Goal: Communication & Community: Ask a question

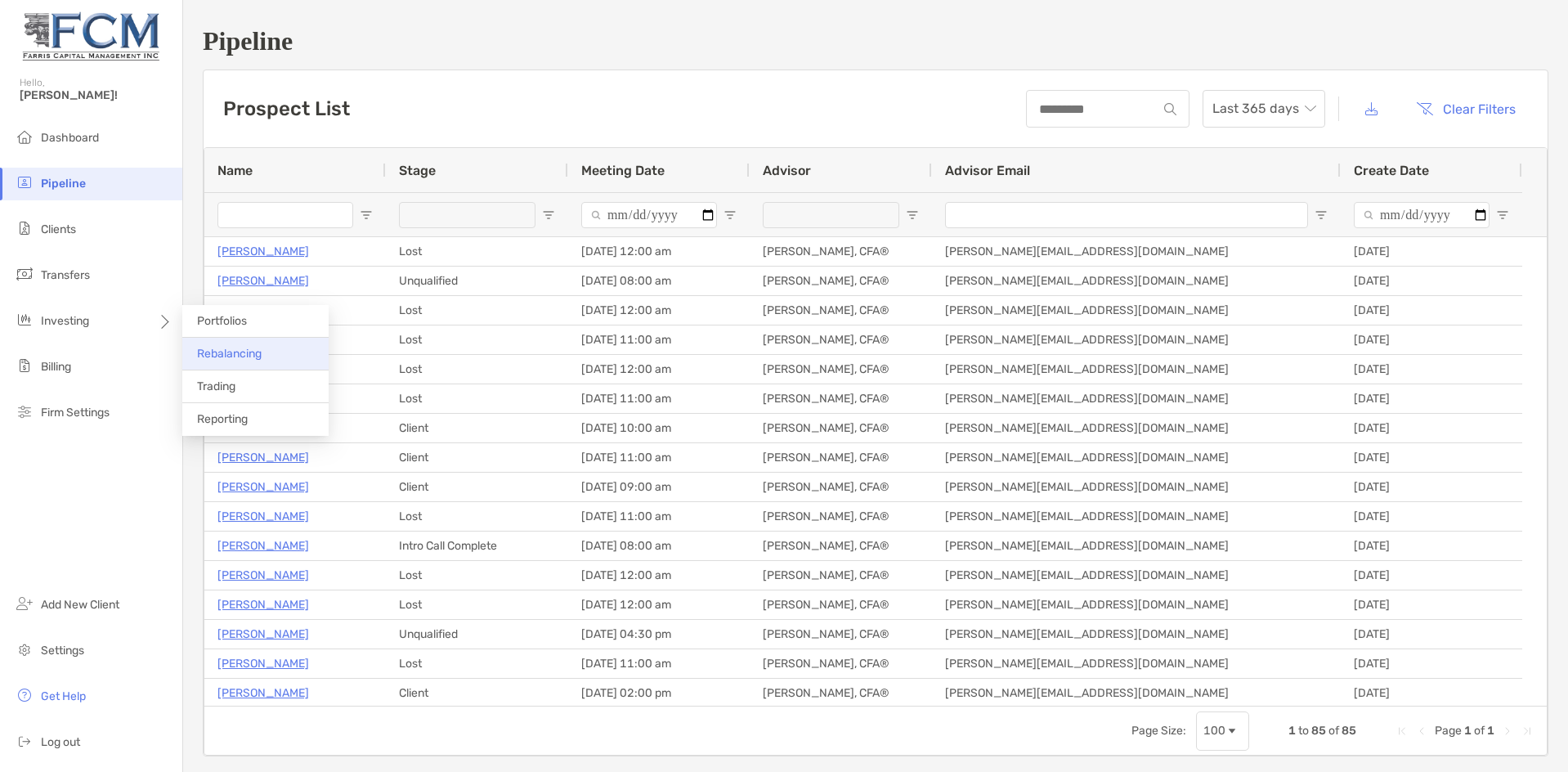
click at [228, 355] on span "Rebalancing" at bounding box center [230, 354] width 65 height 14
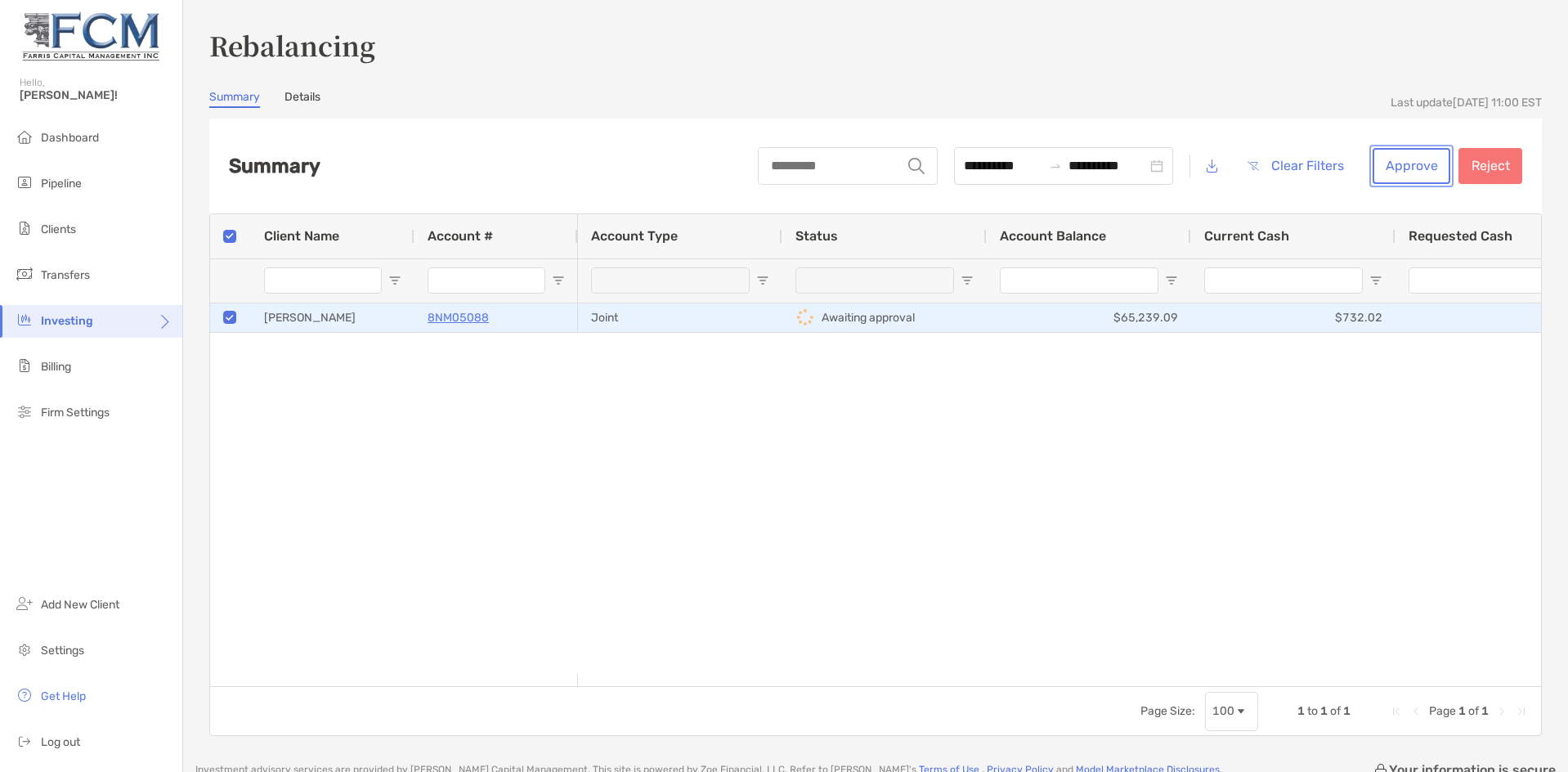
click at [1410, 166] on button "Approve" at bounding box center [1410, 166] width 78 height 35
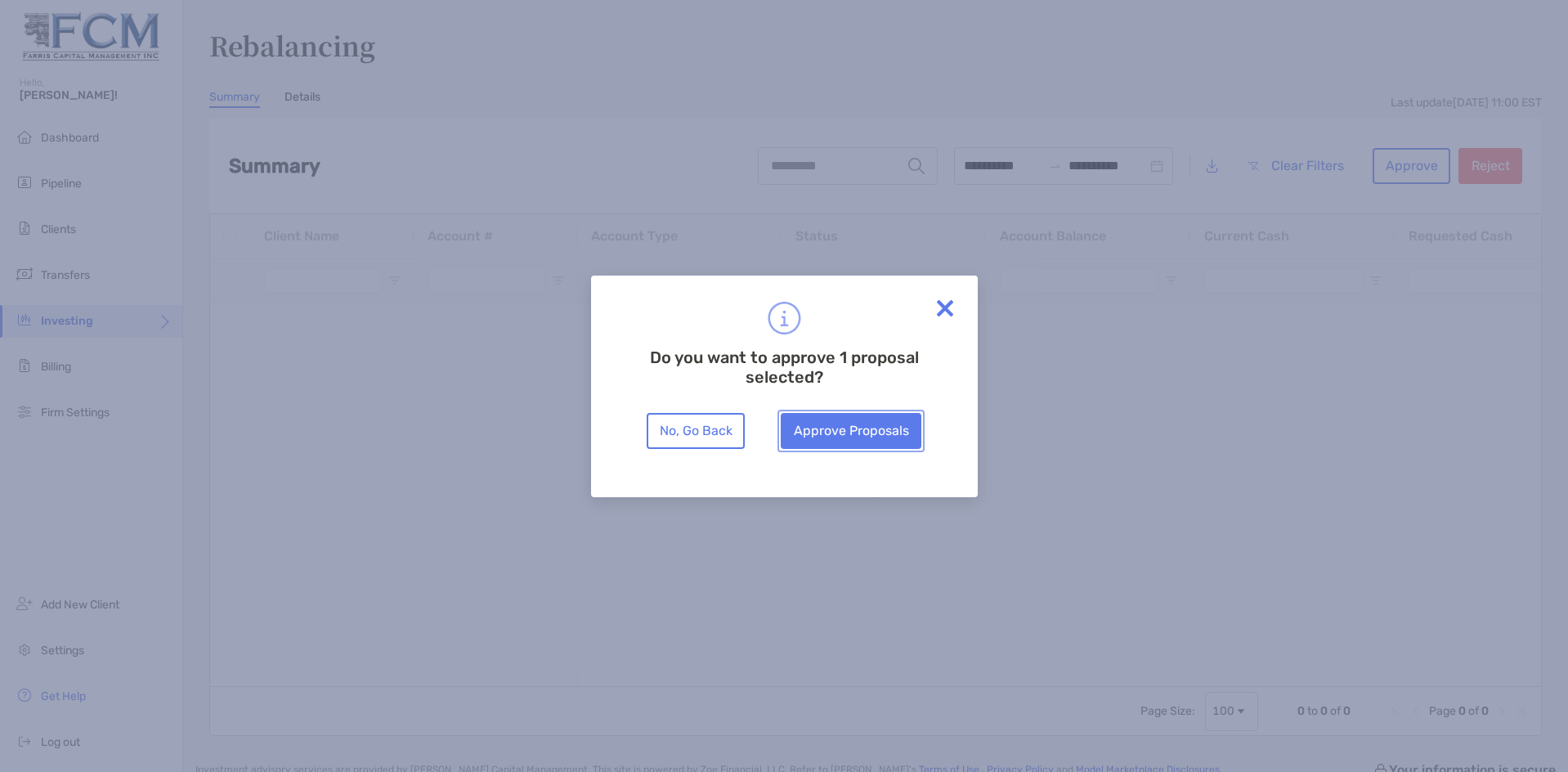
click at [852, 433] on button "Approve Proposals" at bounding box center [851, 431] width 141 height 35
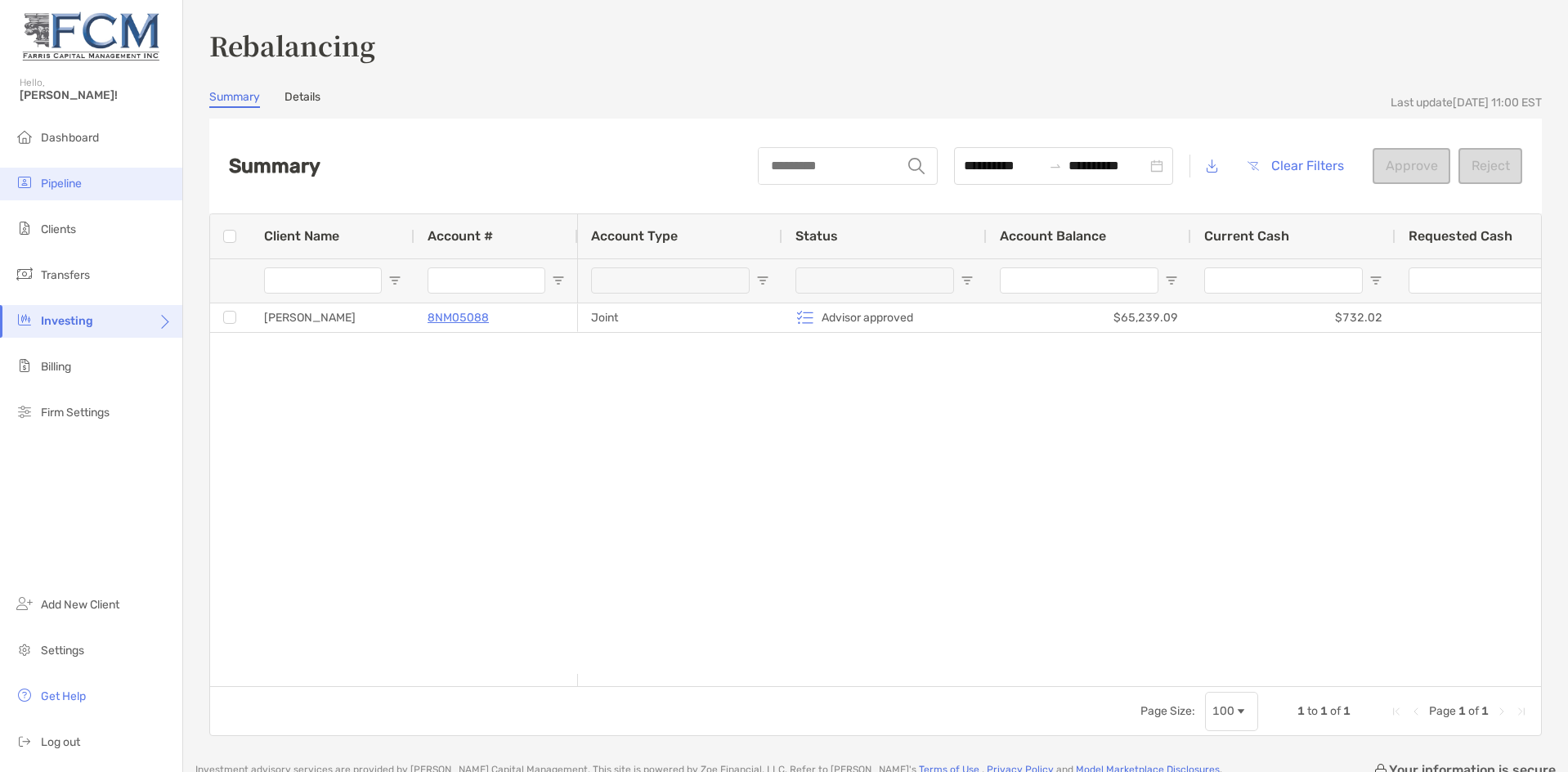
click at [71, 184] on span "Pipeline" at bounding box center [60, 183] width 40 height 14
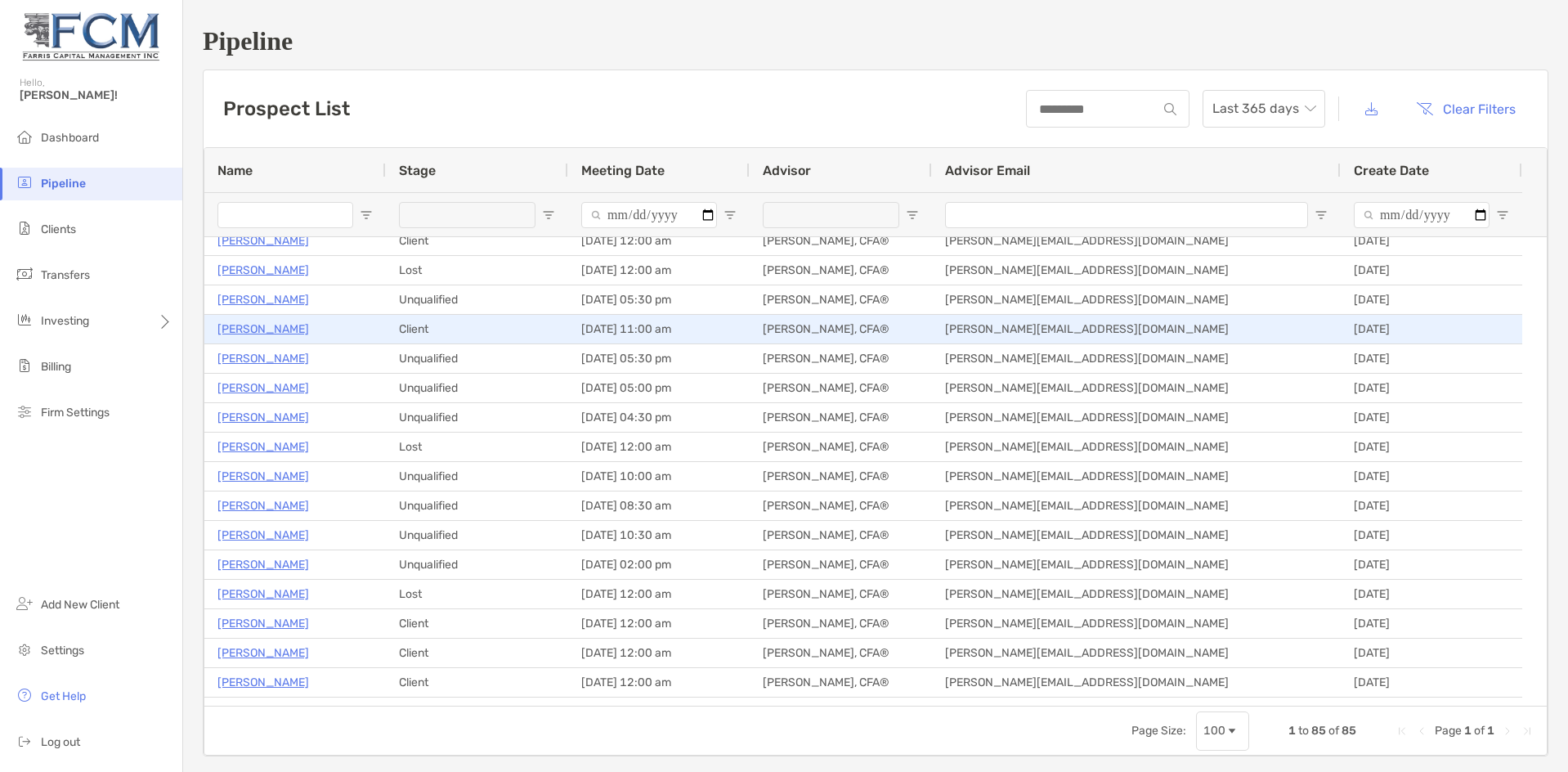
scroll to position [573, 0]
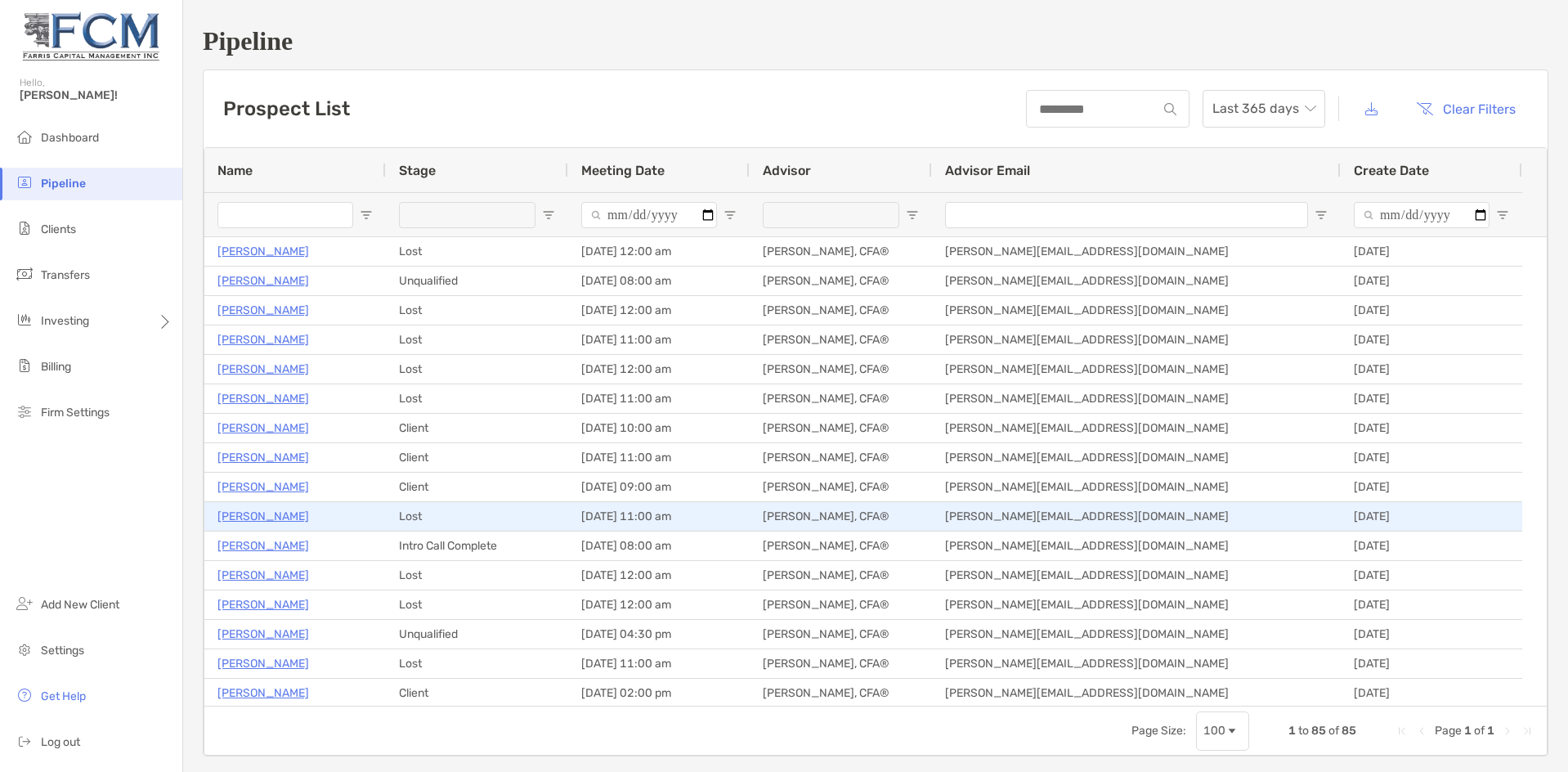
click at [255, 518] on p "[PERSON_NAME]" at bounding box center [263, 516] width 92 height 21
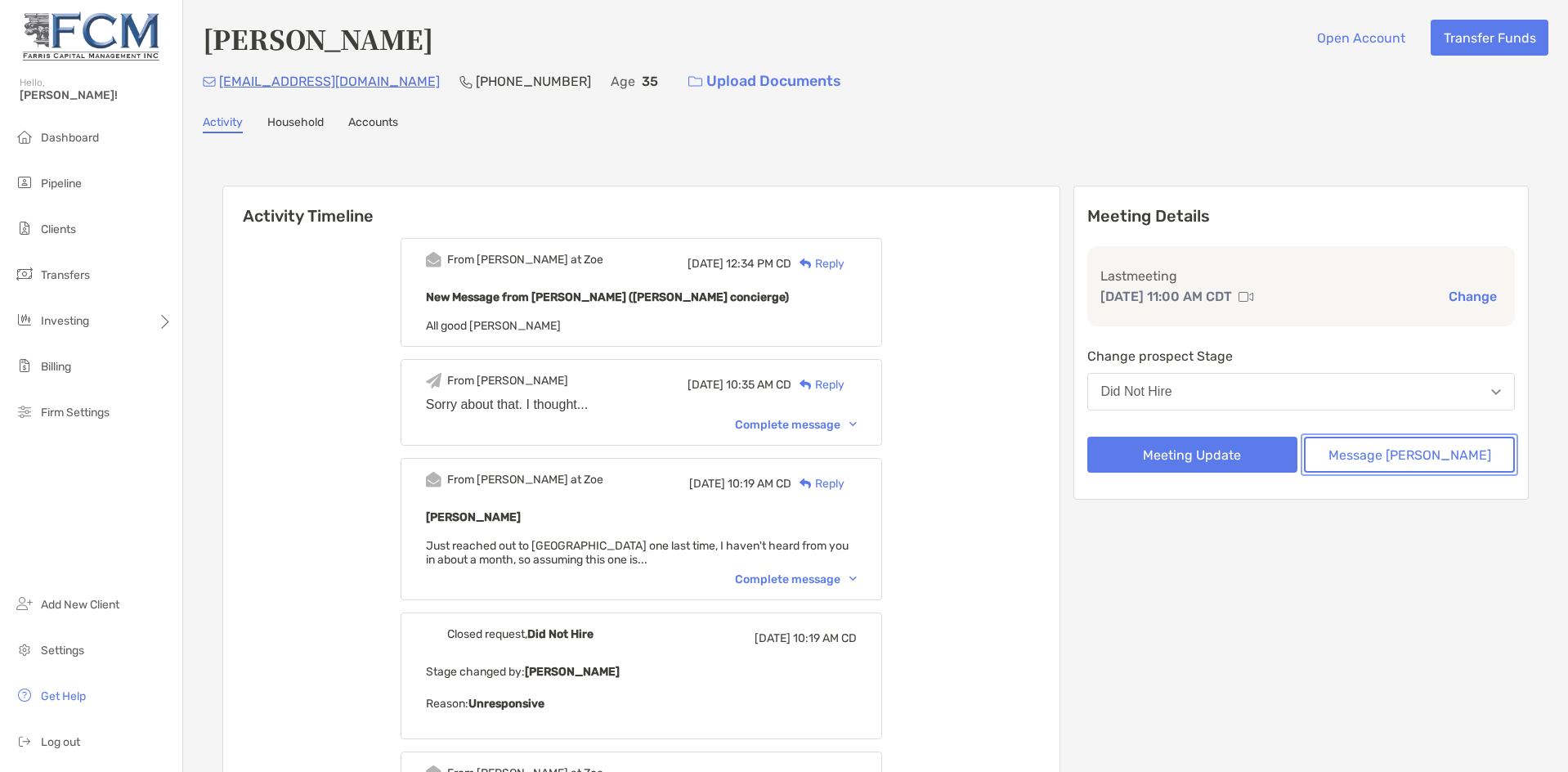
click at [1416, 457] on button "Message [PERSON_NAME]" at bounding box center [1409, 455] width 211 height 35
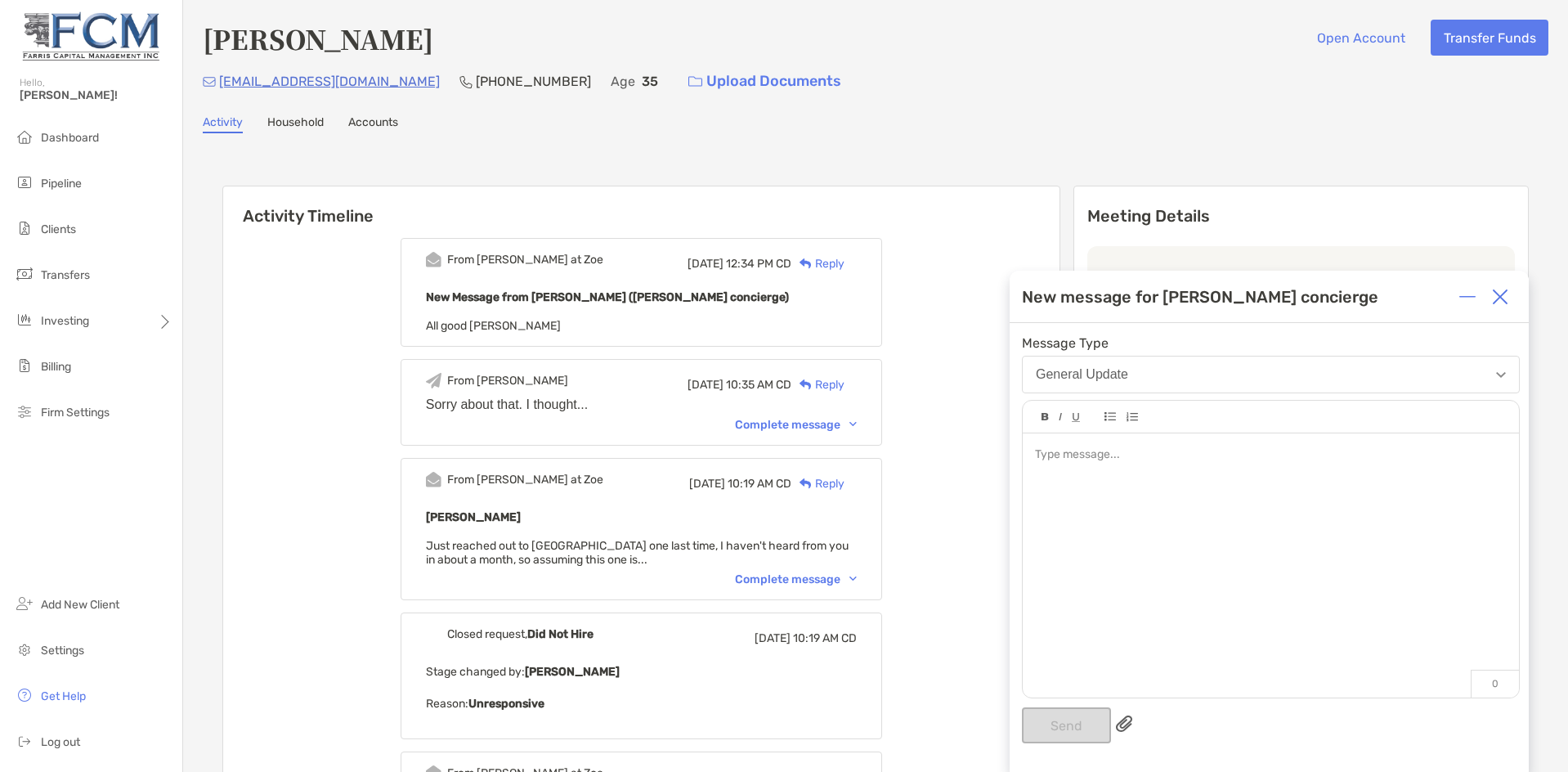
click at [1166, 468] on div at bounding box center [1269, 557] width 496 height 247
click at [1036, 455] on div "**********" at bounding box center [1269, 557] width 496 height 247
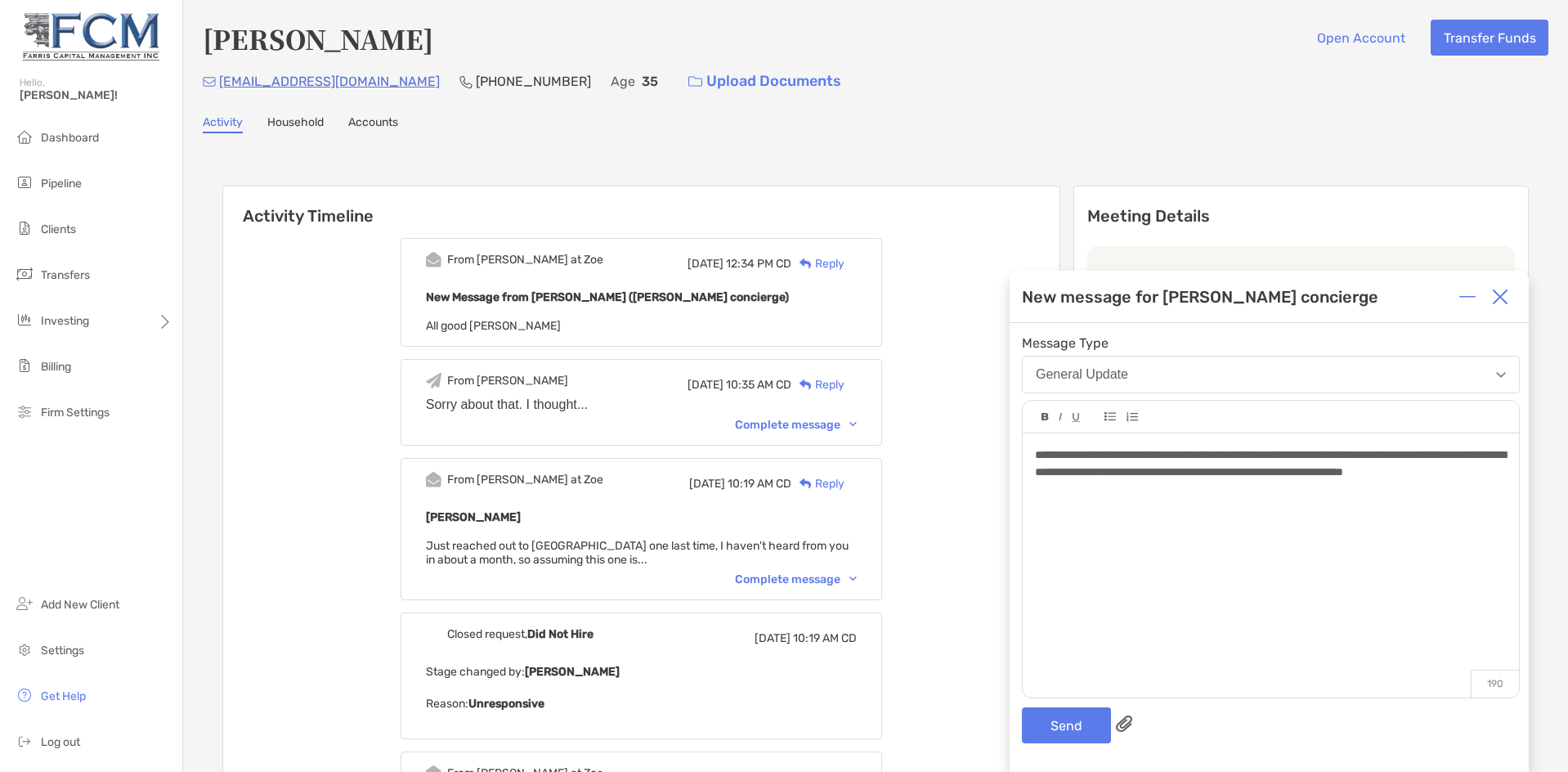
drag, startPoint x: 1358, startPoint y: 474, endPoint x: 1368, endPoint y: 471, distance: 10.4
click at [1362, 472] on span "**********" at bounding box center [1270, 462] width 471 height 29
click at [1073, 730] on button "Send" at bounding box center [1066, 725] width 89 height 35
